Goal: Find contact information: Find contact information

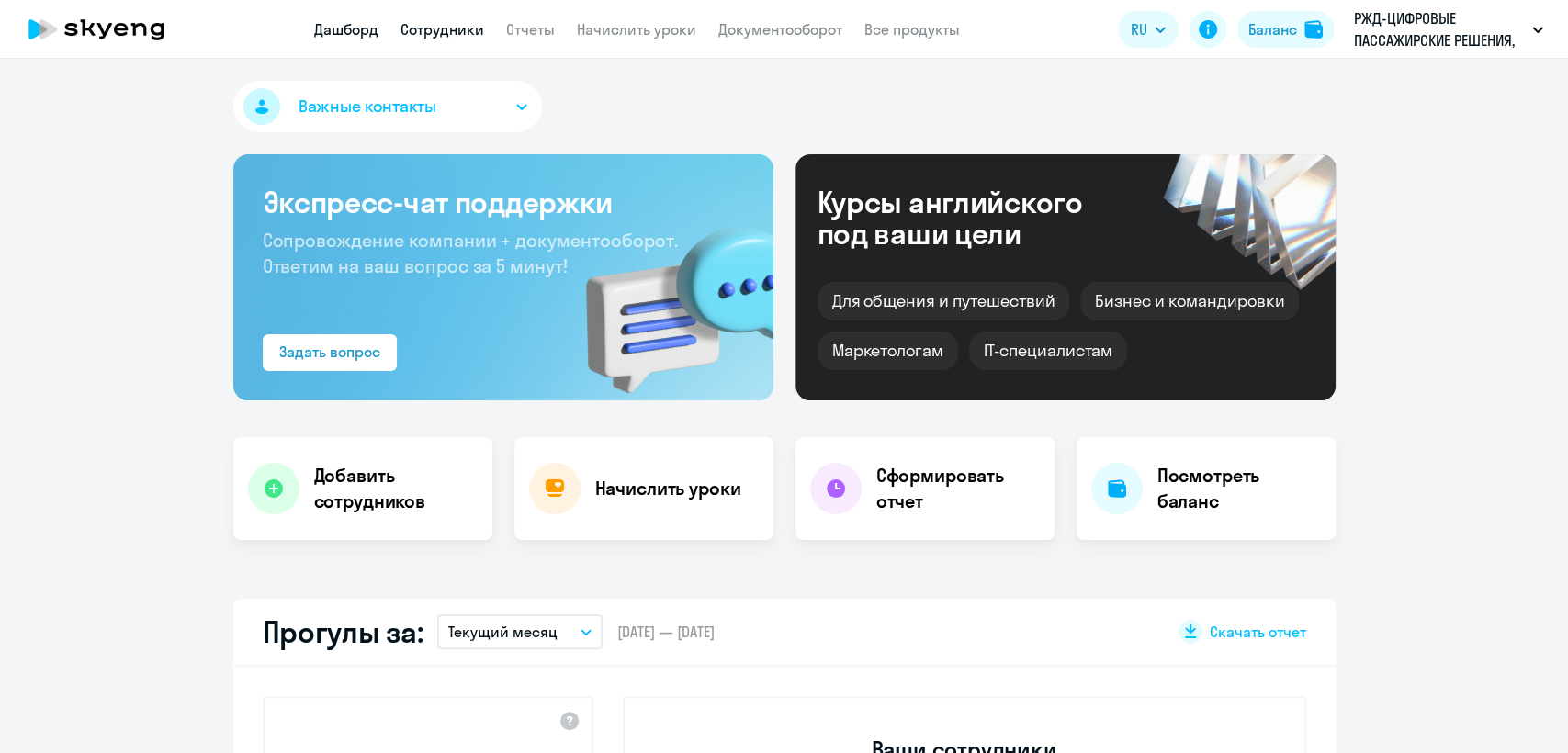
click at [445, 24] on link "Сотрудники" at bounding box center [442, 29] width 83 height 18
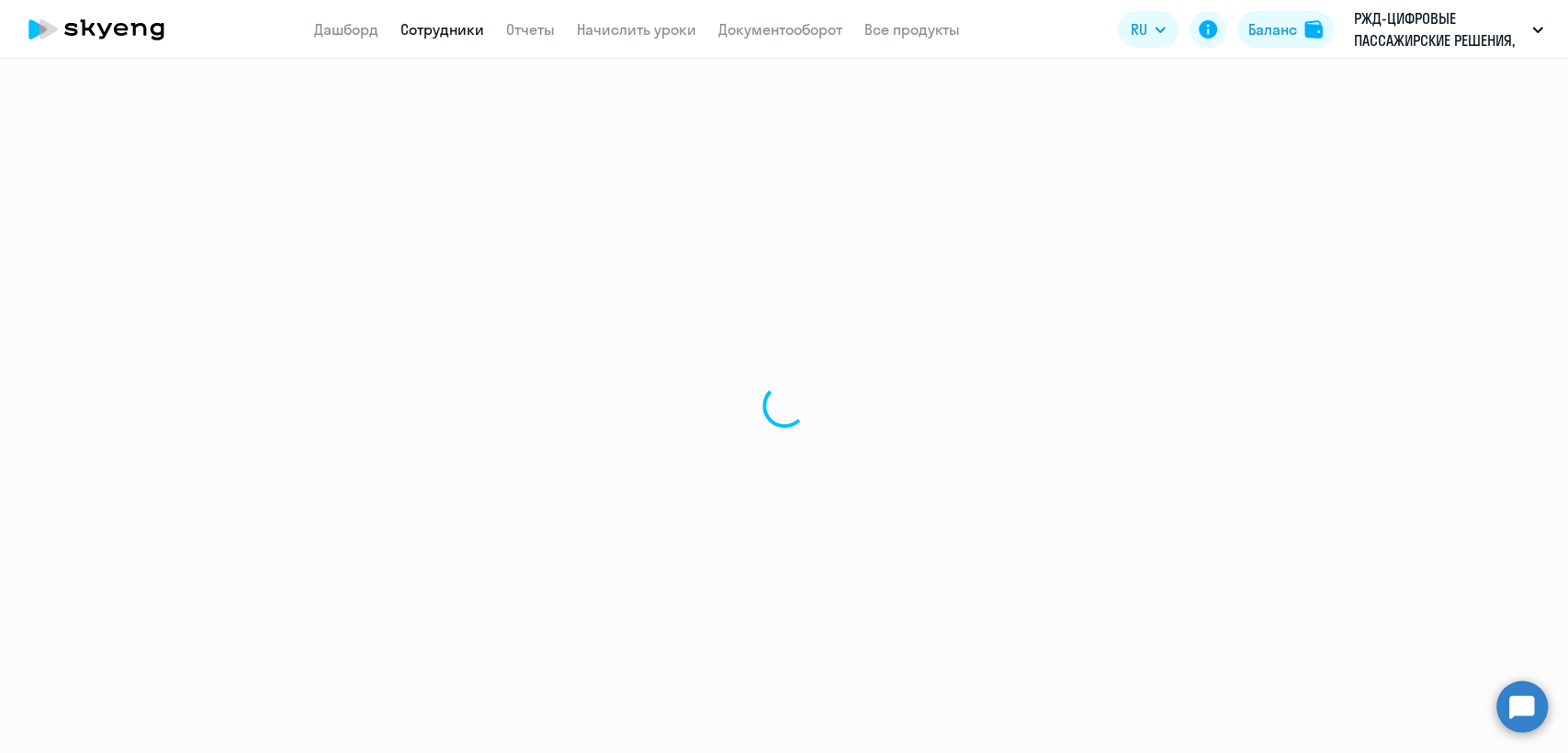
select select "30"
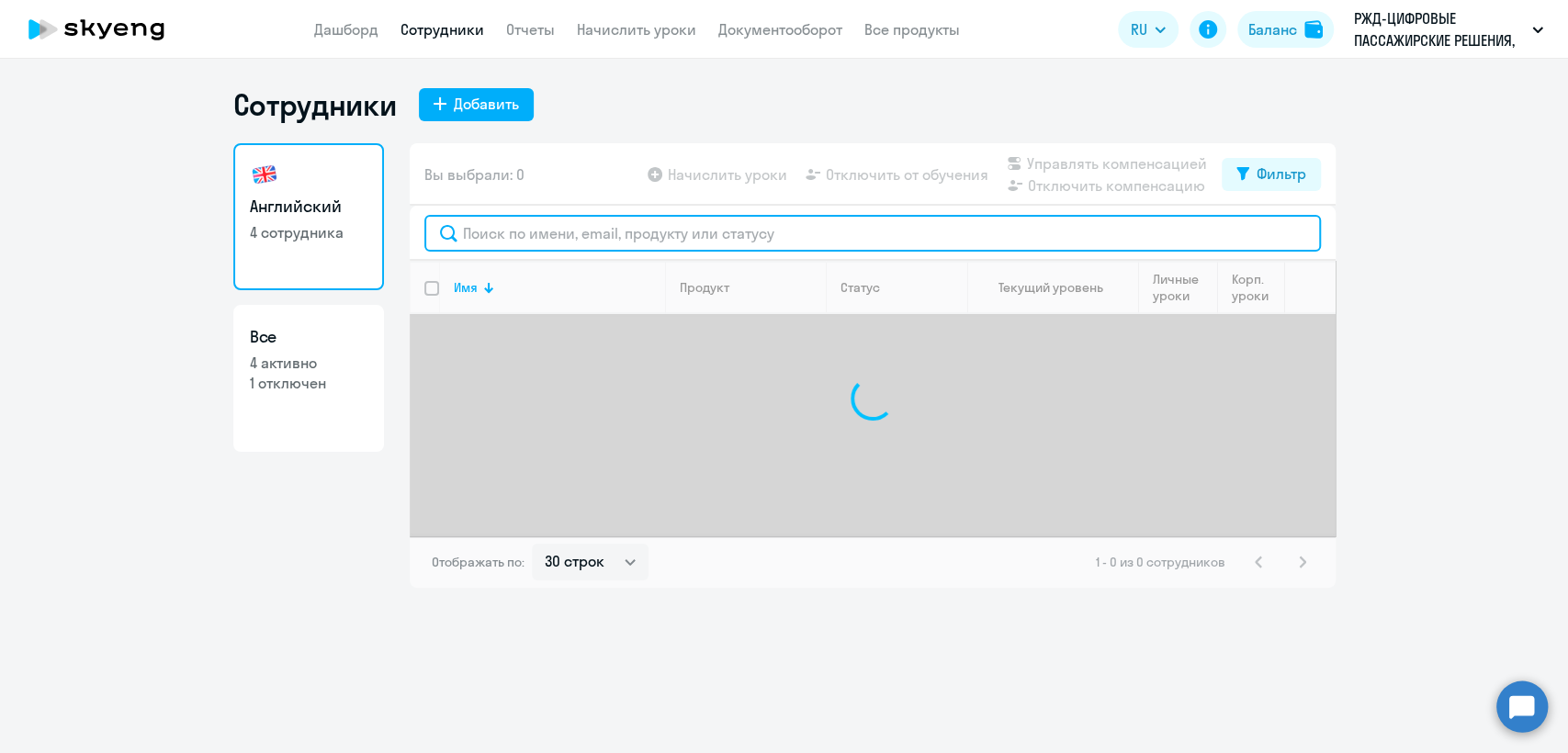
click at [497, 244] on input "text" at bounding box center [873, 233] width 897 height 37
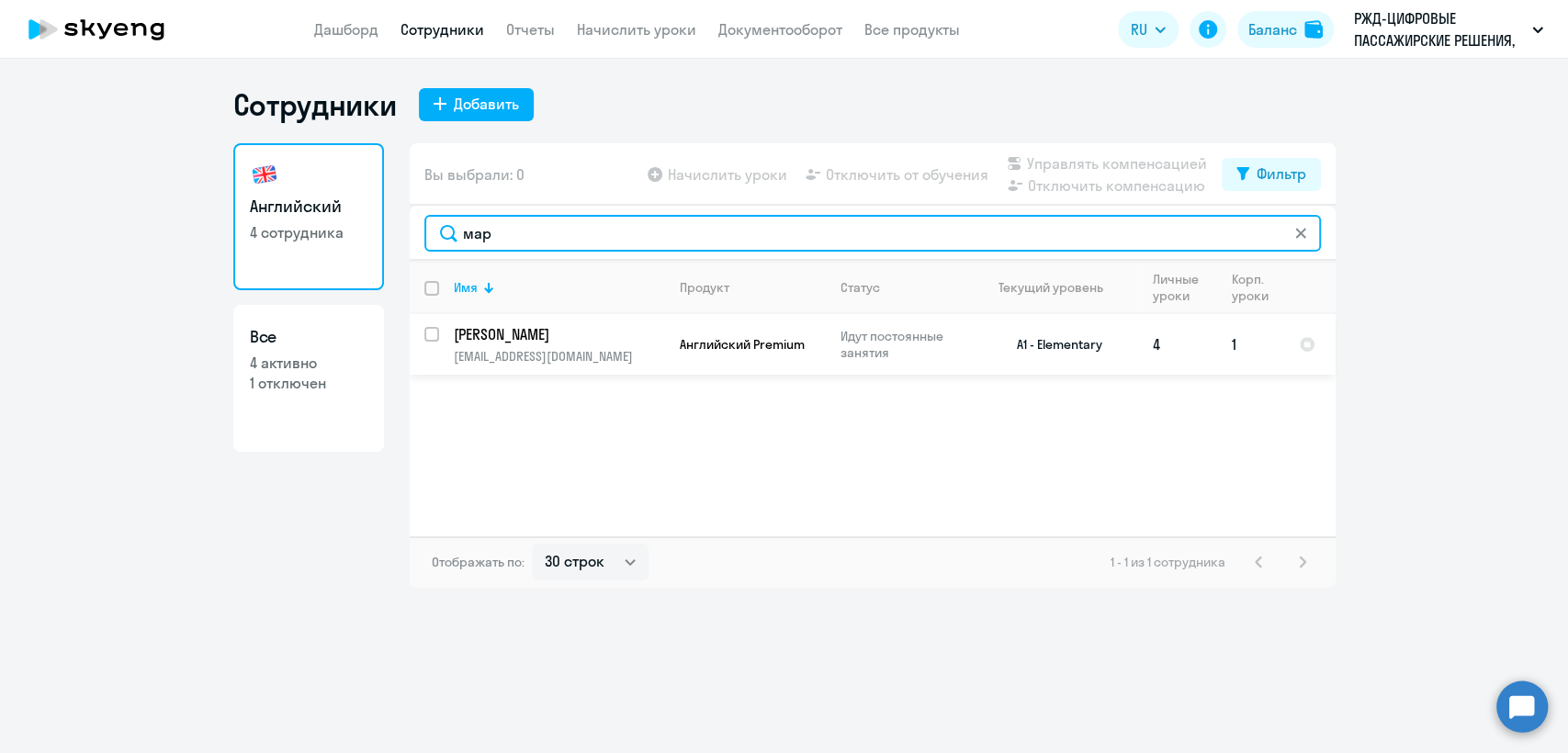
type input "мар"
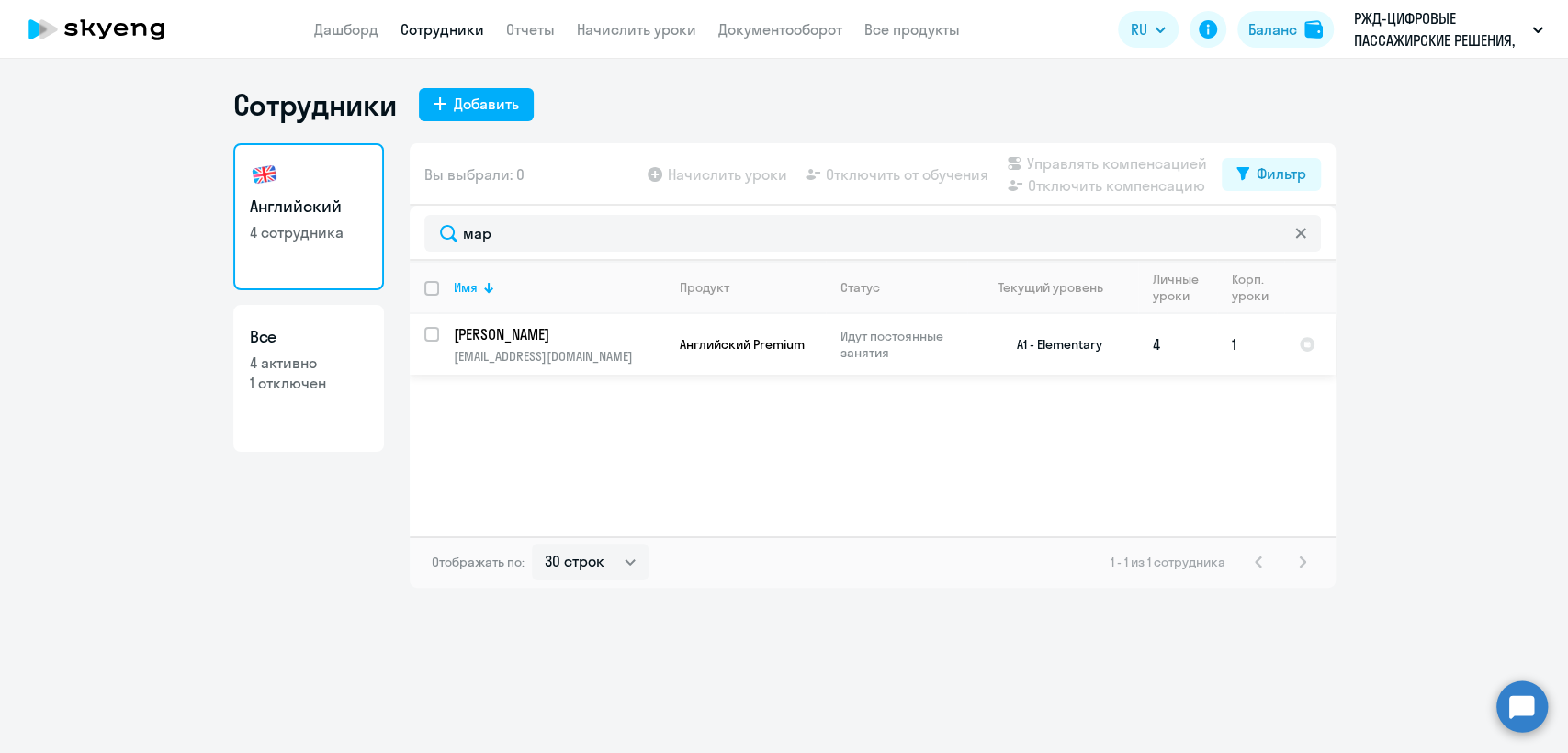
click at [907, 353] on p "Идут постоянные занятия" at bounding box center [904, 345] width 126 height 33
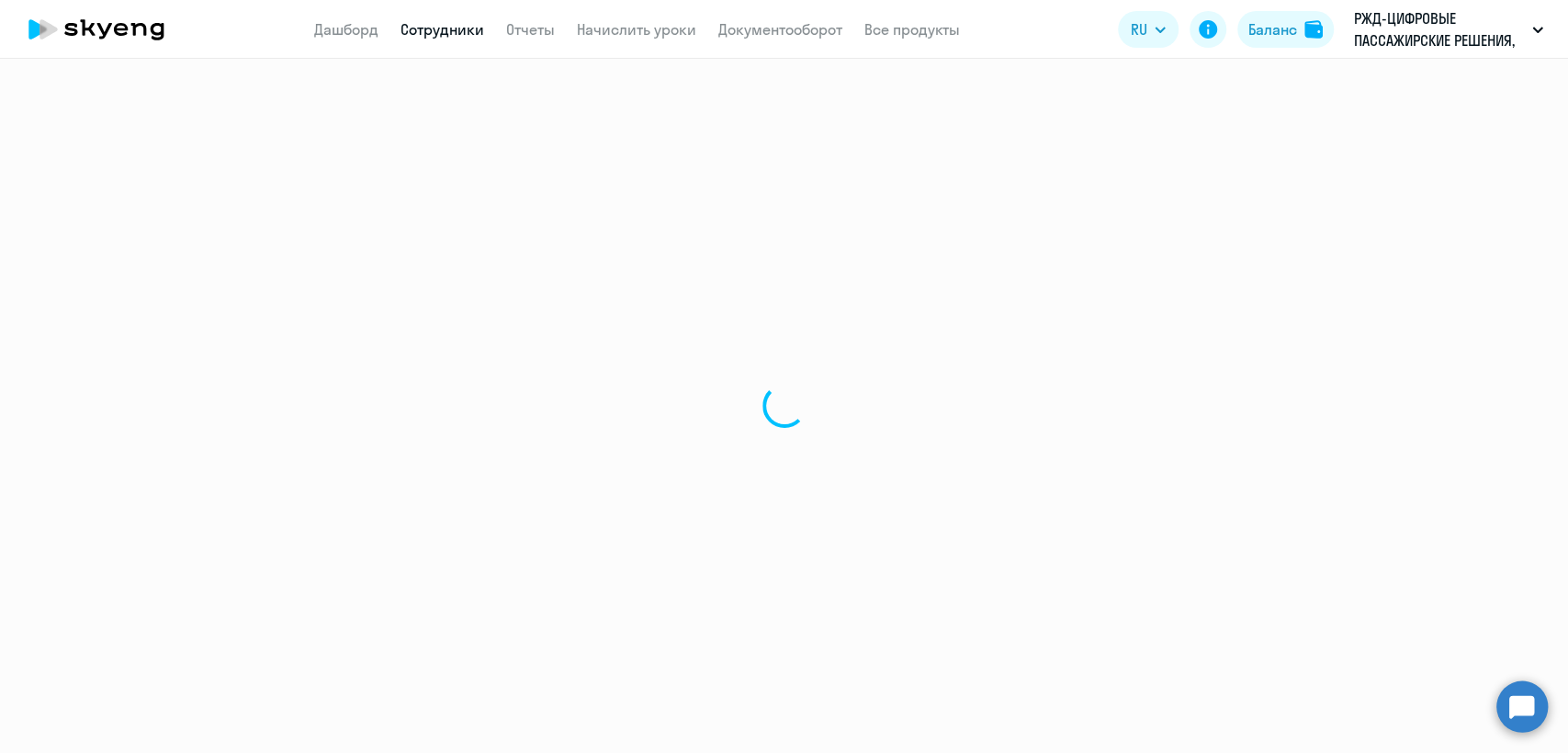
select select "english"
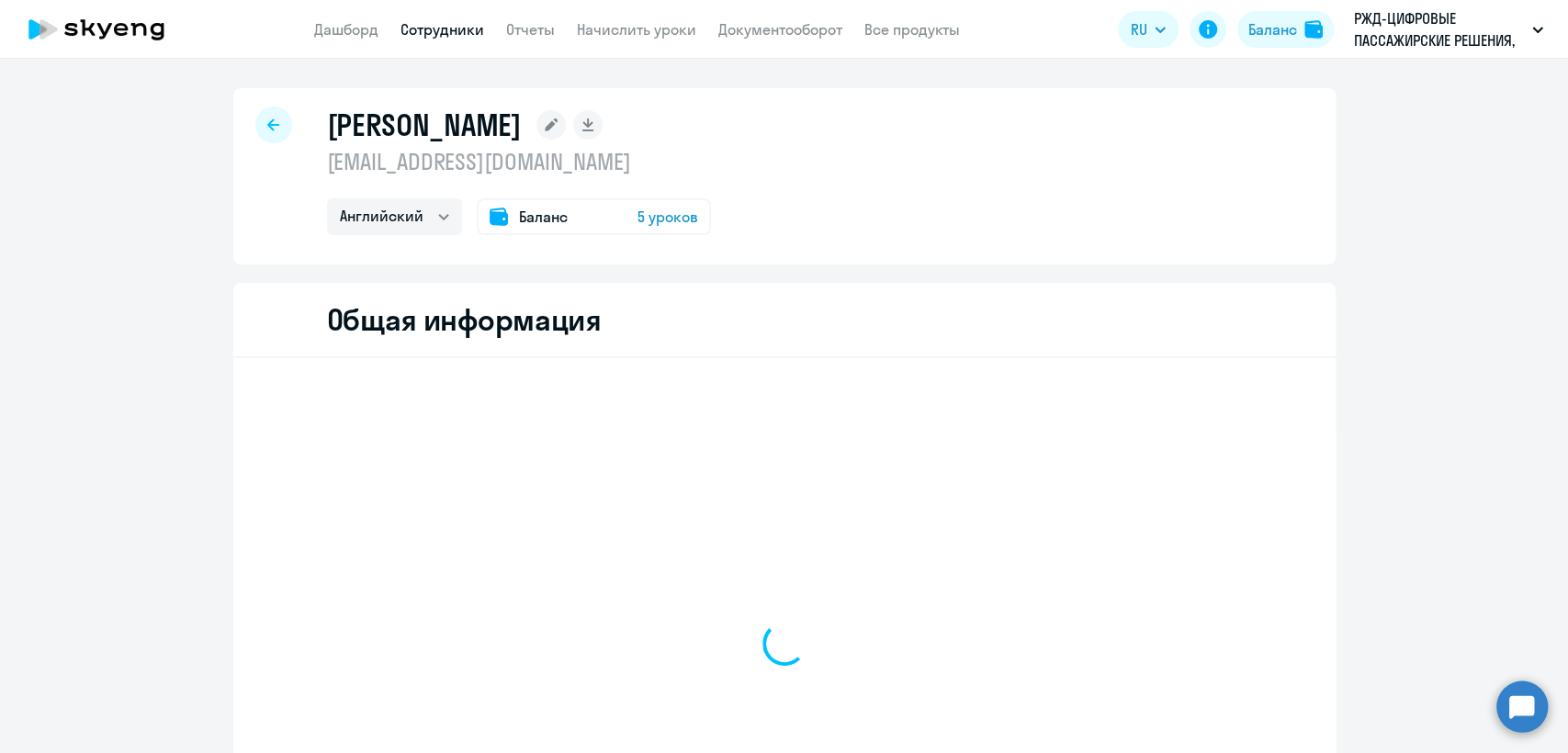
click at [448, 159] on p "[EMAIL_ADDRESS][DOMAIN_NAME]" at bounding box center [519, 162] width 384 height 29
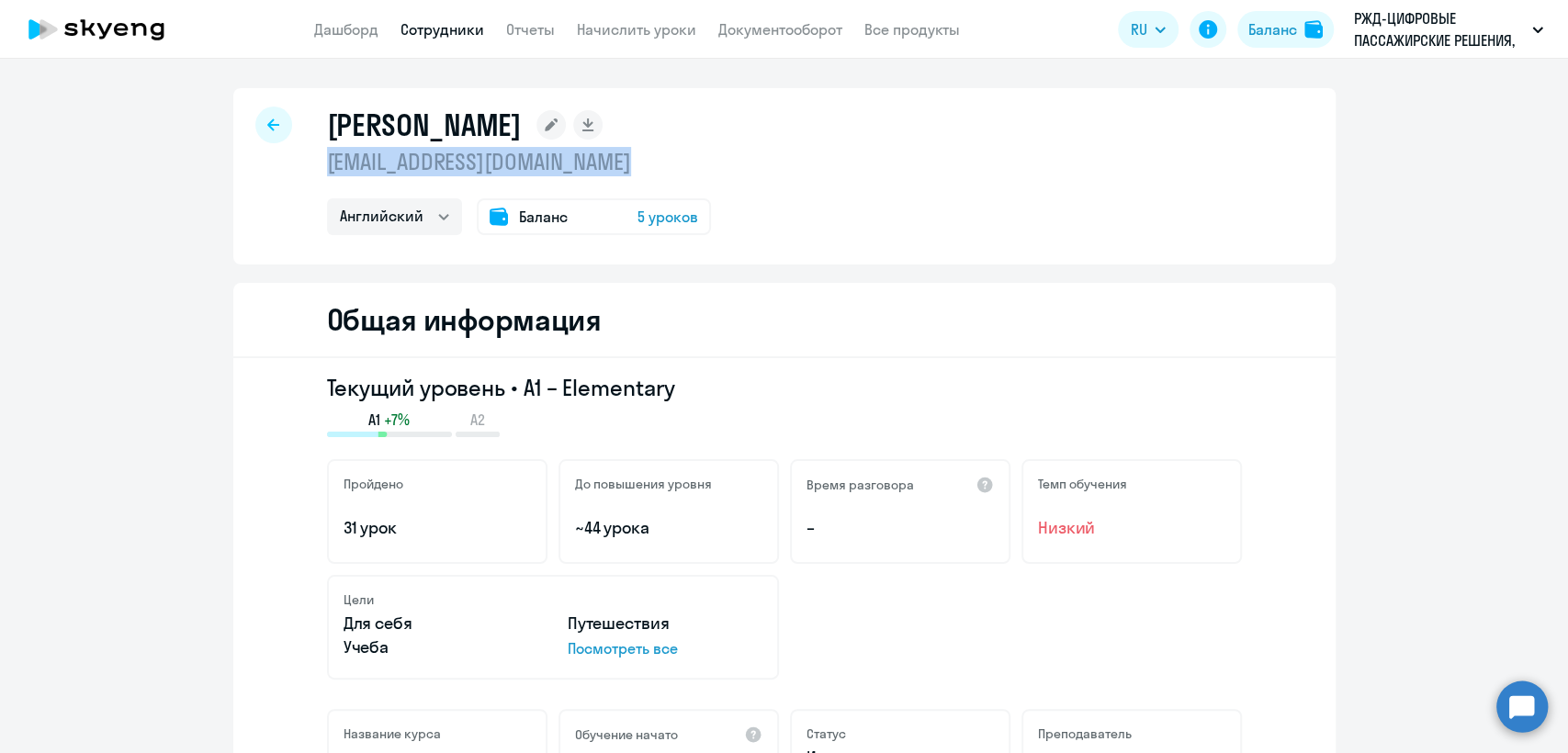
click at [448, 159] on p "[EMAIL_ADDRESS][DOMAIN_NAME]" at bounding box center [519, 162] width 384 height 29
copy p "[EMAIL_ADDRESS][DOMAIN_NAME]"
click at [461, 33] on link "Сотрудники" at bounding box center [442, 29] width 83 height 18
select select "30"
